Goal: Transaction & Acquisition: Purchase product/service

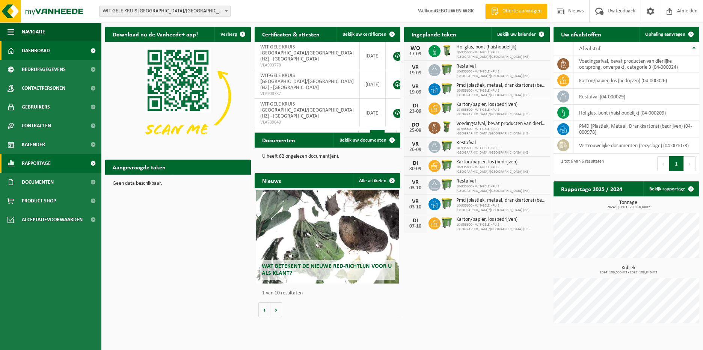
click at [46, 169] on span "Rapportage" at bounding box center [36, 163] width 29 height 19
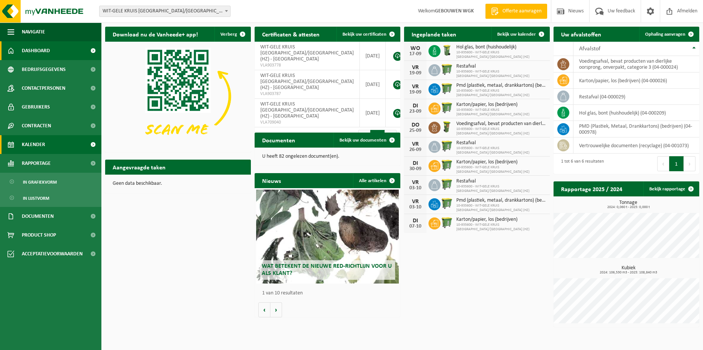
click at [45, 152] on span "Kalender" at bounding box center [33, 144] width 23 height 19
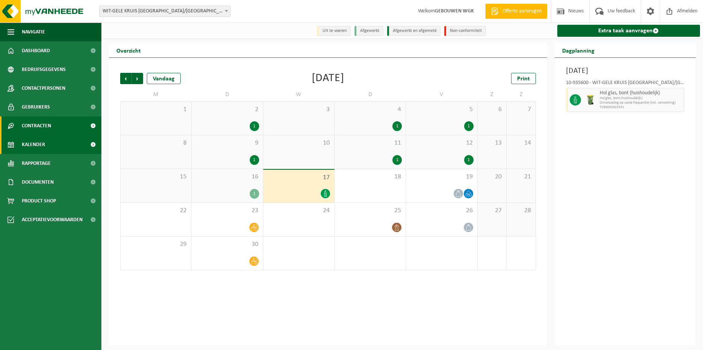
click at [48, 126] on span "Contracten" at bounding box center [36, 125] width 29 height 19
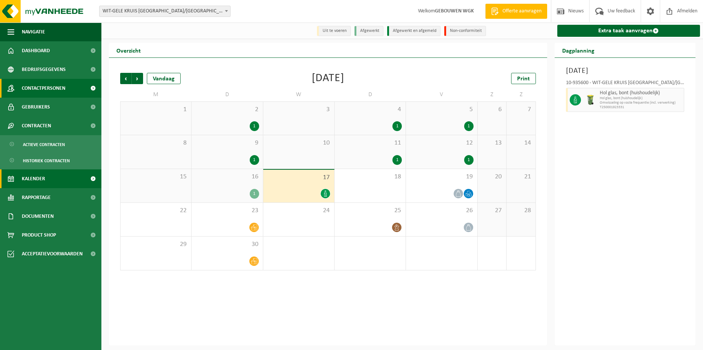
click at [53, 85] on span "Contactpersonen" at bounding box center [44, 88] width 44 height 19
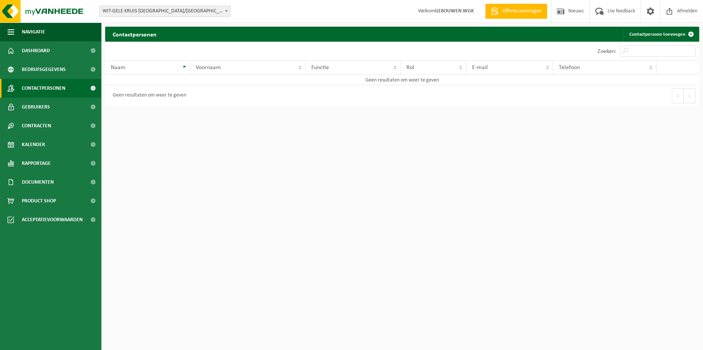
click at [57, 74] on span "Bedrijfsgegevens" at bounding box center [44, 69] width 44 height 19
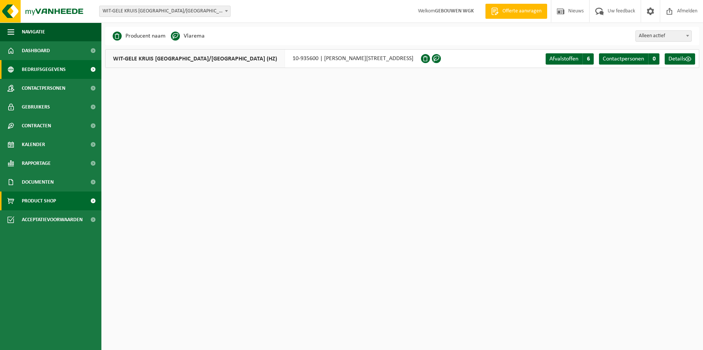
click at [57, 201] on link "Product Shop" at bounding box center [50, 201] width 101 height 19
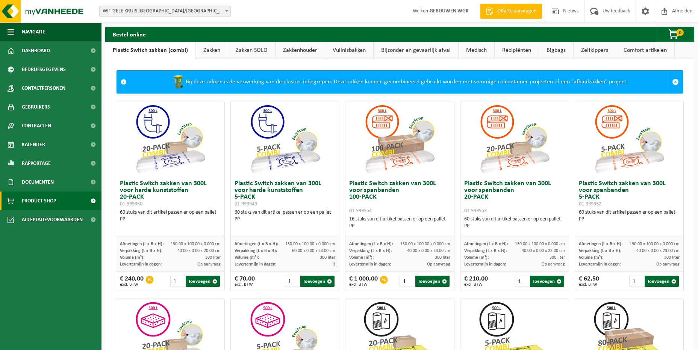
click at [297, 53] on link "Zakkenhouder" at bounding box center [299, 50] width 49 height 17
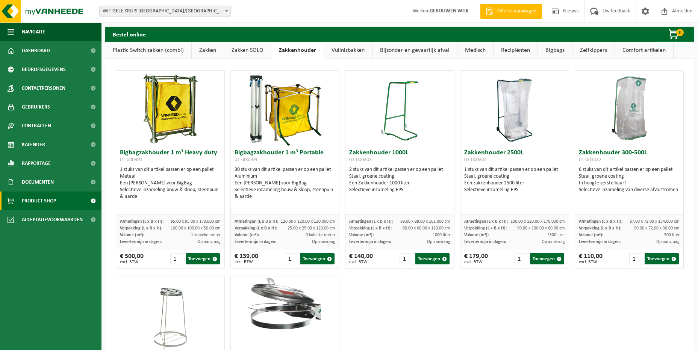
click at [357, 53] on link "Vuilnisbakken" at bounding box center [348, 50] width 48 height 17
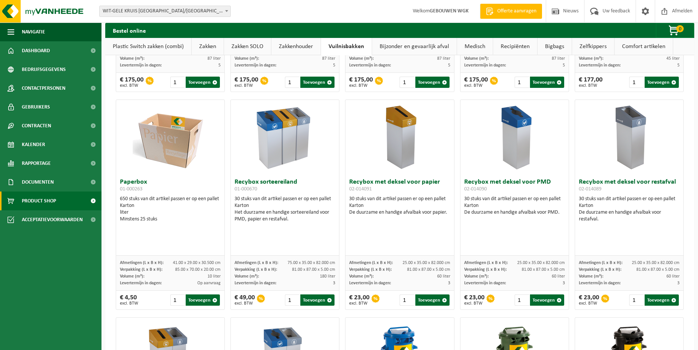
scroll to position [188, 0]
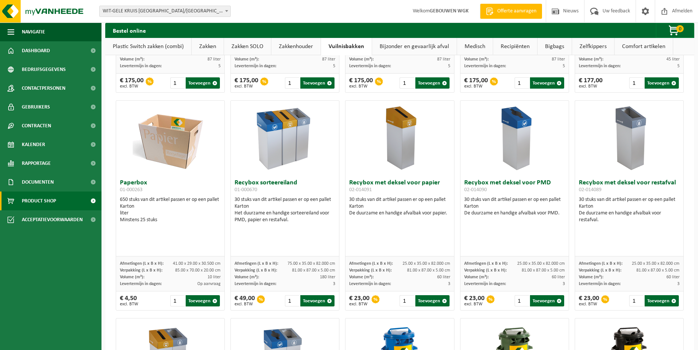
click at [183, 165] on img at bounding box center [170, 138] width 75 height 75
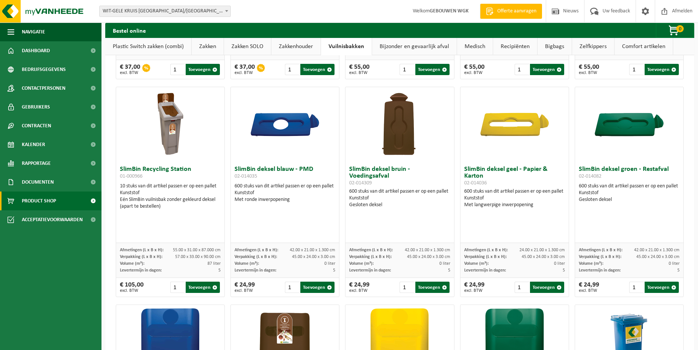
scroll to position [639, 0]
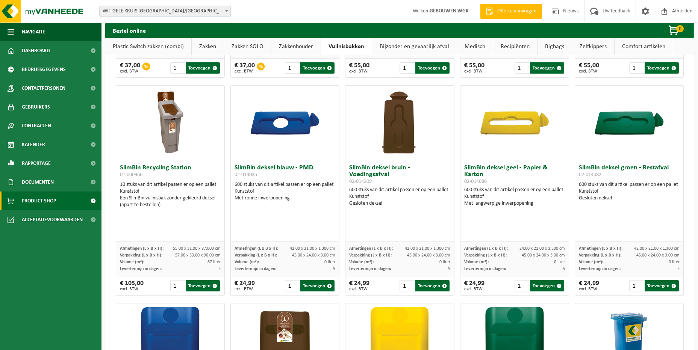
click at [180, 167] on h3 "SlimBin Recycling Station 01-000966" at bounding box center [170, 172] width 101 height 15
click at [176, 138] on img at bounding box center [170, 123] width 75 height 75
click at [172, 138] on img at bounding box center [170, 123] width 75 height 75
click at [170, 165] on h3 "SlimBin Recycling Station 01-000966" at bounding box center [170, 172] width 101 height 15
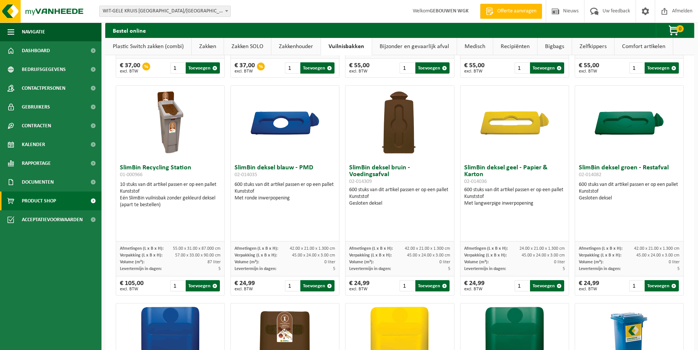
click at [165, 174] on h3 "SlimBin Recycling Station 01-000966" at bounding box center [170, 172] width 101 height 15
click at [155, 171] on h3 "SlimBin Recycling Station 01-000966" at bounding box center [170, 172] width 101 height 15
click at [163, 166] on h3 "SlimBin Recycling Station 01-000966" at bounding box center [170, 172] width 101 height 15
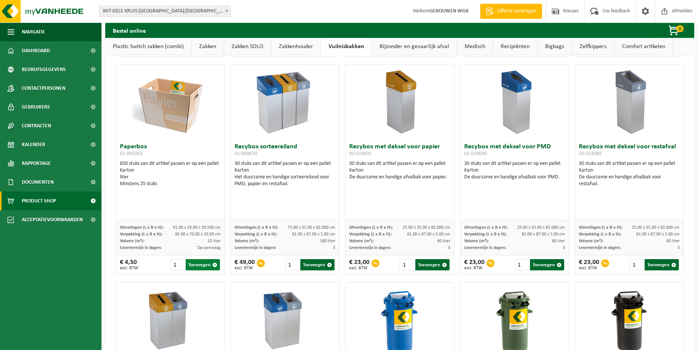
scroll to position [225, 0]
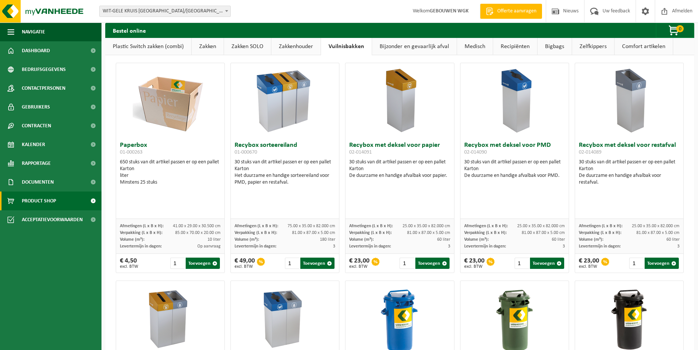
drag, startPoint x: 140, startPoint y: 264, endPoint x: 112, endPoint y: 266, distance: 29.0
click at [213, 8] on span "WIT-GELE KRUIS [GEOGRAPHIC_DATA]/[GEOGRAPHIC_DATA] (HZ)" at bounding box center [165, 11] width 131 height 11
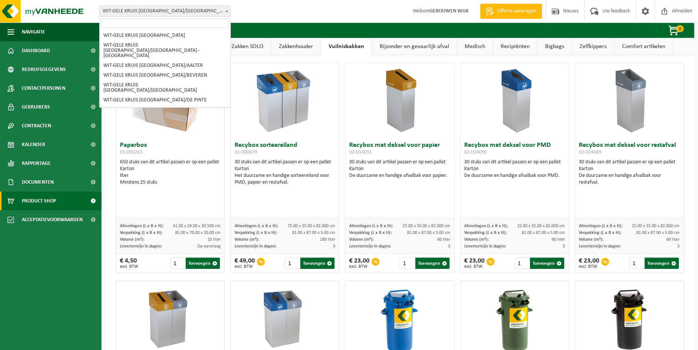
scroll to position [83, 0]
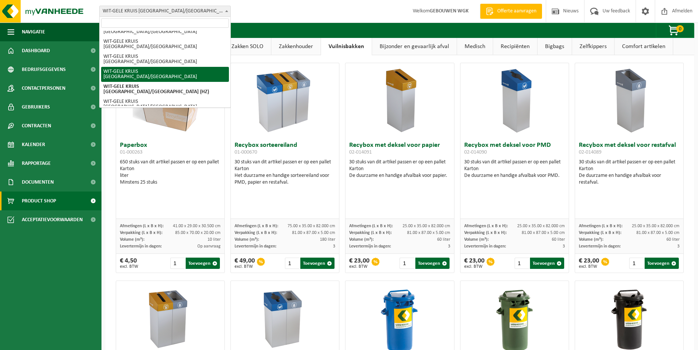
select select "136697"
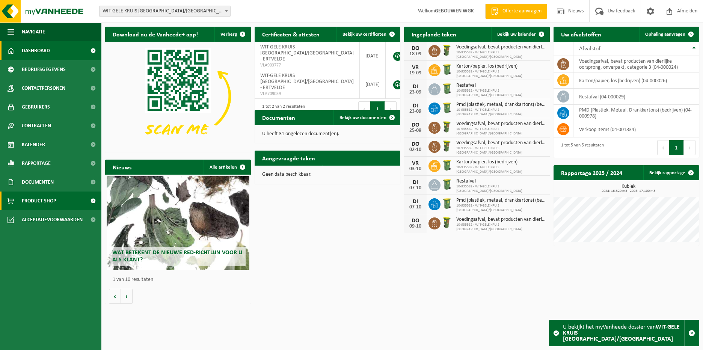
click at [35, 196] on span "Product Shop" at bounding box center [39, 201] width 34 height 19
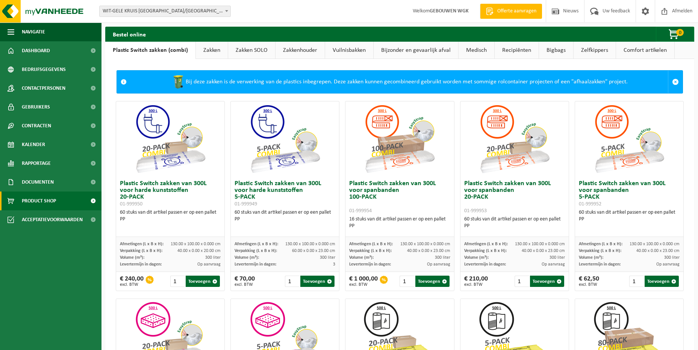
click at [347, 39] on div "Bestel online 0 Uw winkelmandje is momenteel leeg." at bounding box center [399, 34] width 589 height 15
click at [338, 41] on div "Bestel online 0 Uw winkelmandje is momenteel leeg." at bounding box center [399, 34] width 589 height 15
click at [332, 50] on link "Vuilnisbakken" at bounding box center [349, 50] width 48 height 17
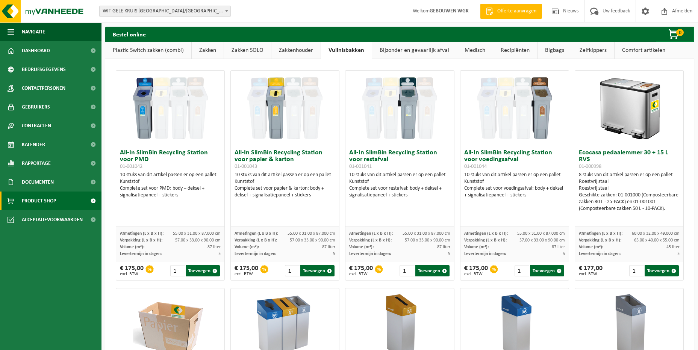
click at [620, 150] on h3 "Ecocasa pedaalemmer 30 + 15 L RVS 01-000998" at bounding box center [628, 159] width 101 height 20
click at [617, 151] on h3 "Ecocasa pedaalemmer 30 + 15 L RVS 01-000998" at bounding box center [628, 159] width 101 height 20
drag, startPoint x: 601, startPoint y: 153, endPoint x: 576, endPoint y: 153, distance: 24.8
click at [578, 153] on h3 "Ecocasa pedaalemmer 30 + 15 L RVS 01-000998" at bounding box center [628, 159] width 101 height 20
drag, startPoint x: 576, startPoint y: 153, endPoint x: 559, endPoint y: 142, distance: 19.8
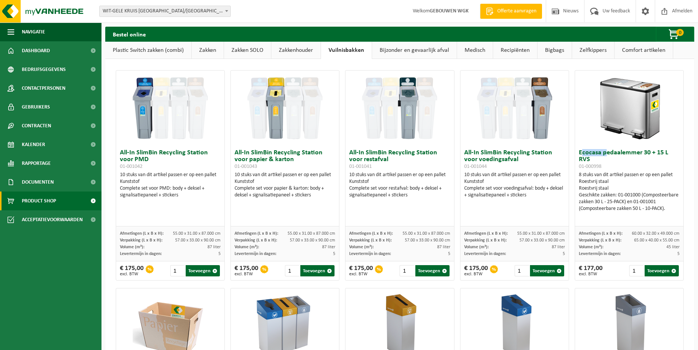
click at [578, 153] on h3 "Ecocasa pedaalemmer 30 + 15 L RVS 01-000998" at bounding box center [628, 159] width 101 height 20
drag, startPoint x: 596, startPoint y: 152, endPoint x: 575, endPoint y: 154, distance: 21.2
click at [578, 154] on h3 "Ecocasa pedaalemmer 30 + 15 L RVS 01-000998" at bounding box center [628, 159] width 101 height 20
copy h3 "Ecocasa"
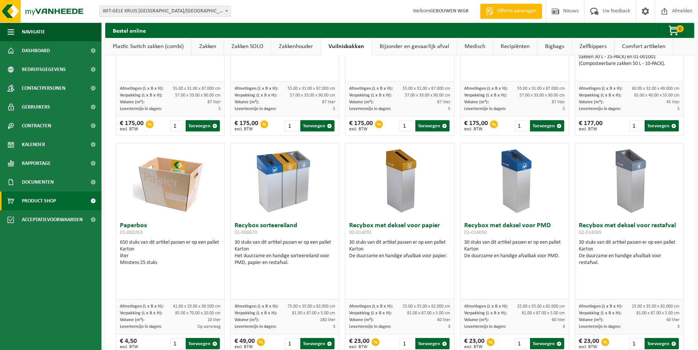
scroll to position [150, 0]
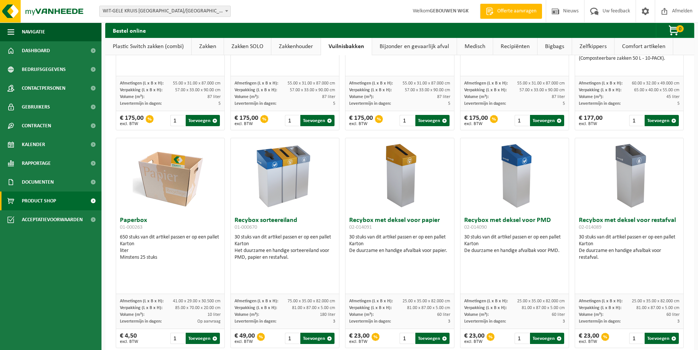
click at [404, 217] on h3 "Recybox met deksel voor papier 02-014091" at bounding box center [399, 224] width 101 height 15
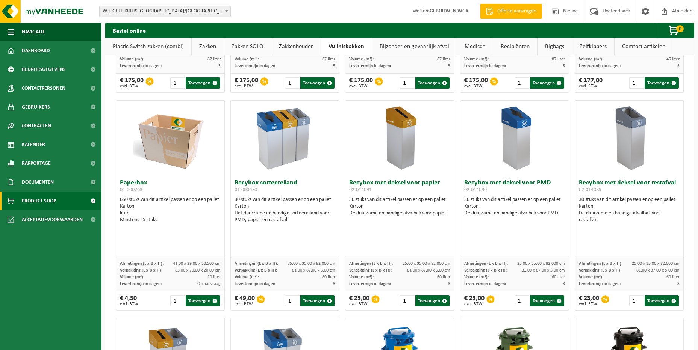
scroll to position [0, 0]
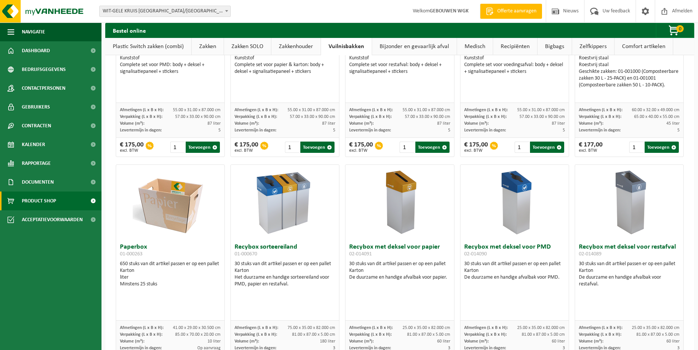
scroll to position [188, 0]
